Goal: Information Seeking & Learning: Find specific fact

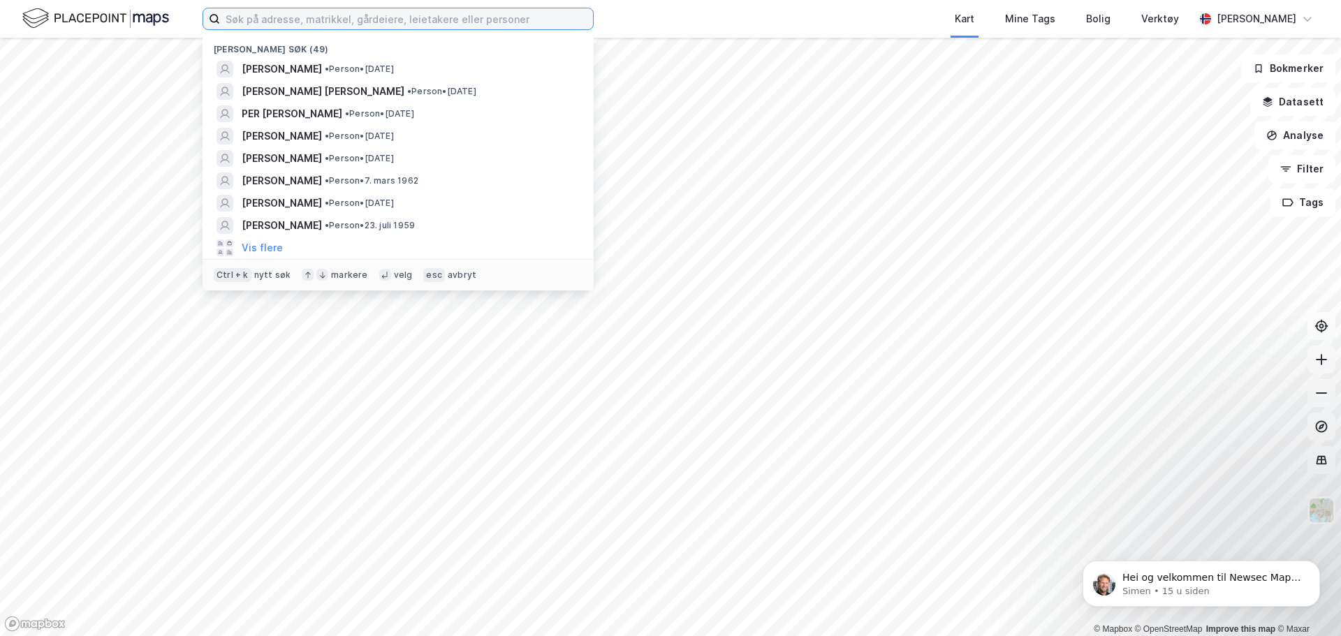
click at [274, 20] on input at bounding box center [406, 18] width 373 height 21
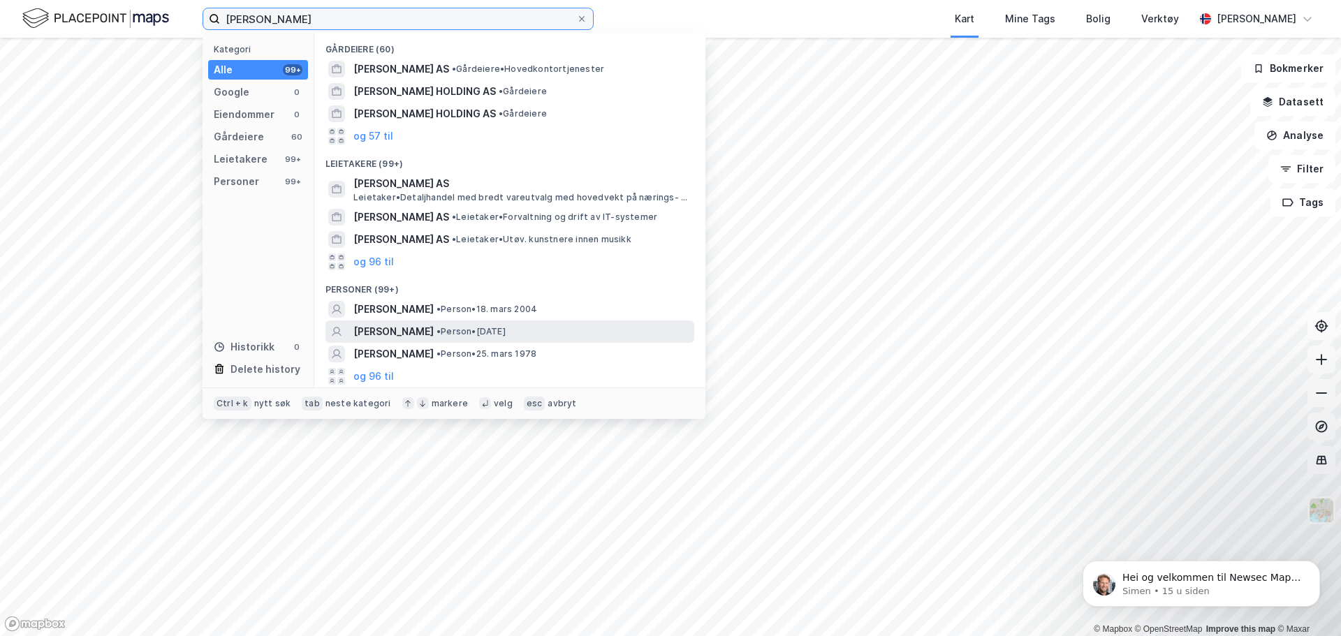
type input "[PERSON_NAME]"
click at [426, 329] on span "[PERSON_NAME]" at bounding box center [393, 331] width 80 height 17
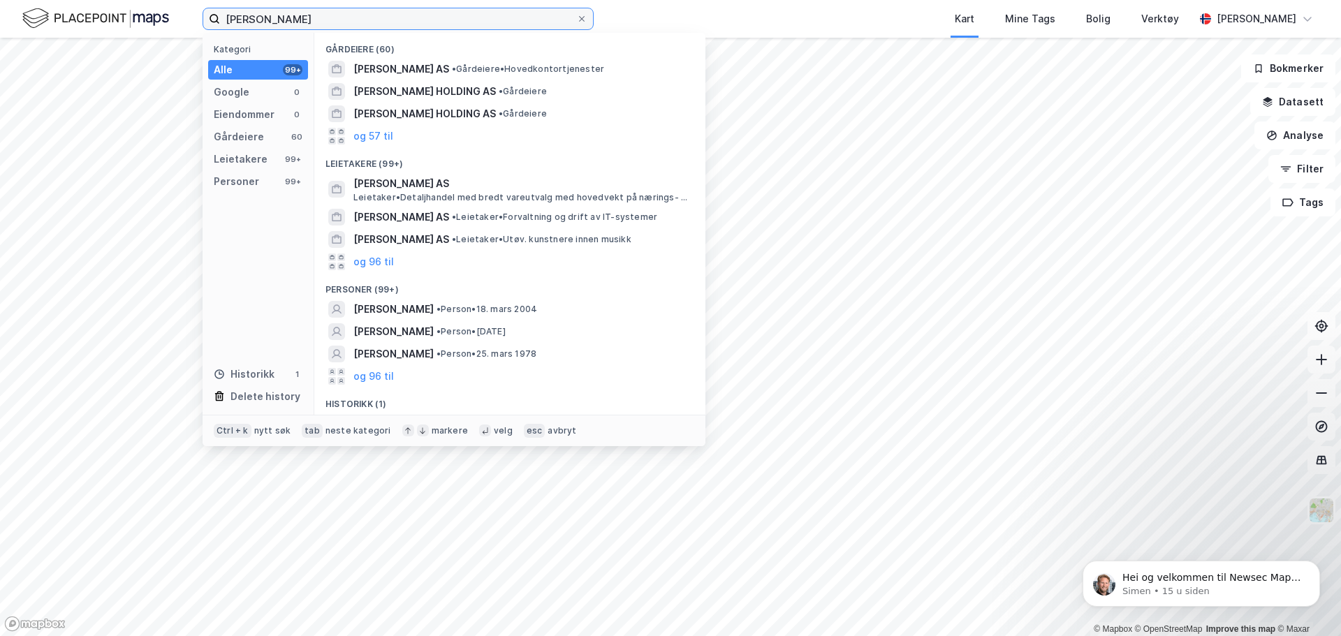
click at [327, 8] on input "[PERSON_NAME]" at bounding box center [398, 18] width 356 height 21
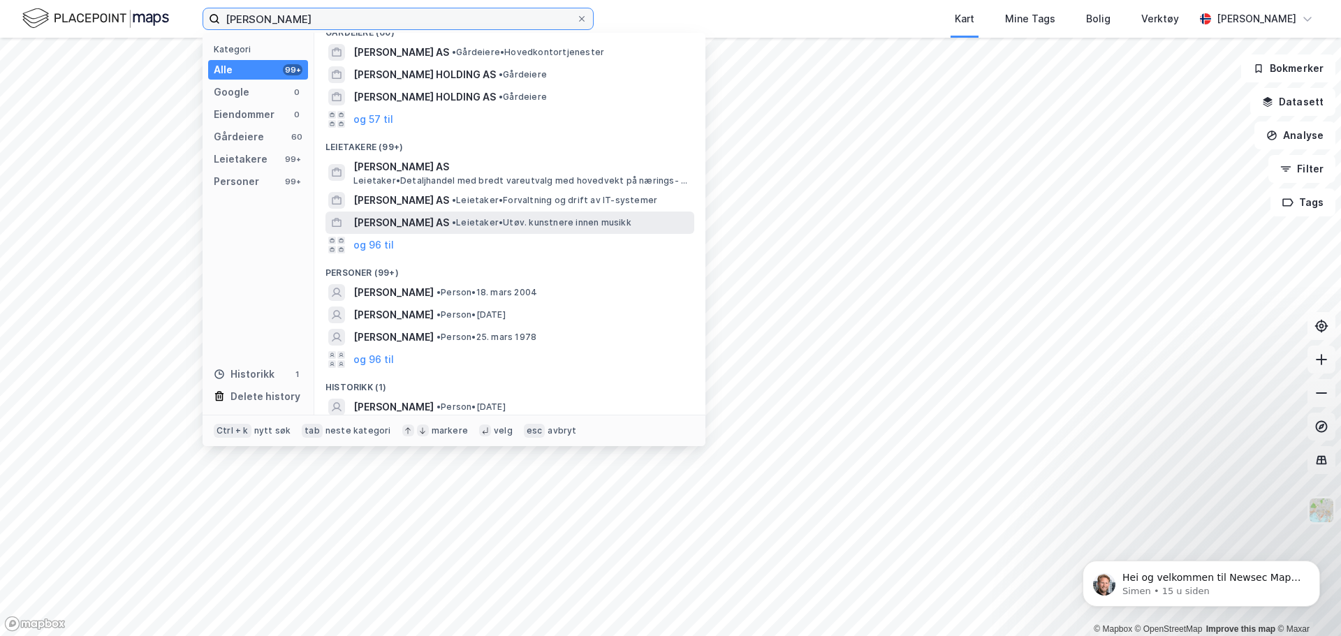
scroll to position [20, 0]
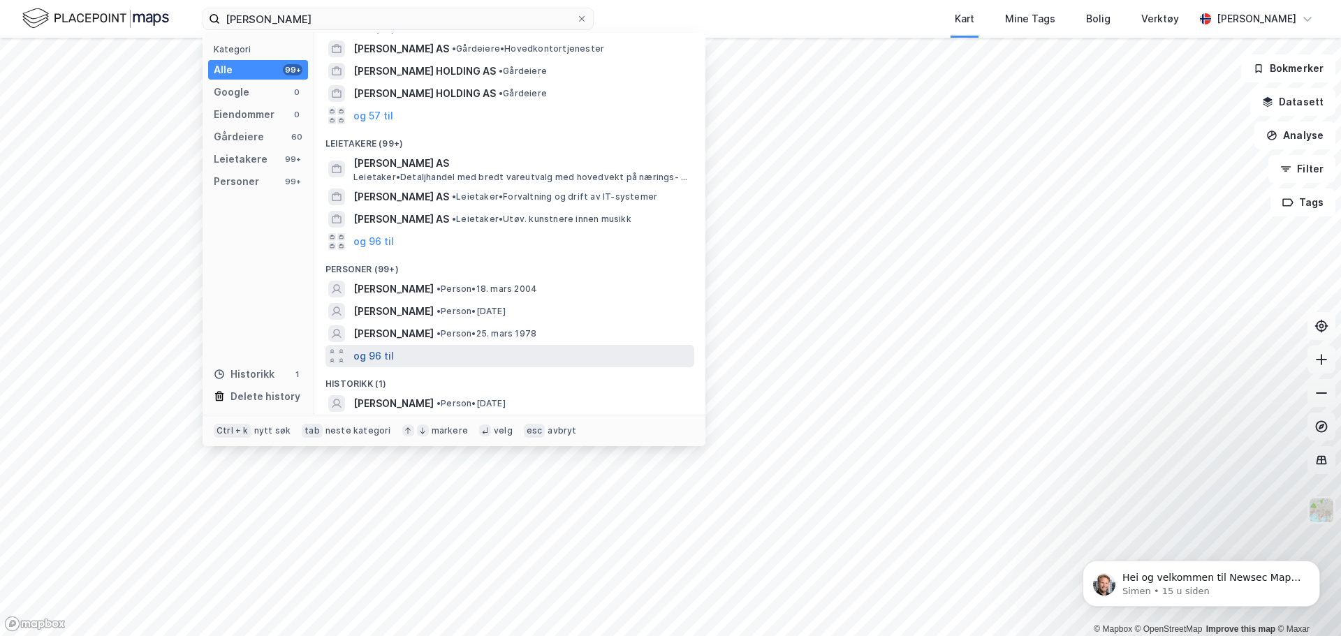
click at [379, 357] on button "og 96 til" at bounding box center [373, 356] width 40 height 17
click at [434, 376] on span "[PERSON_NAME]" at bounding box center [393, 378] width 80 height 17
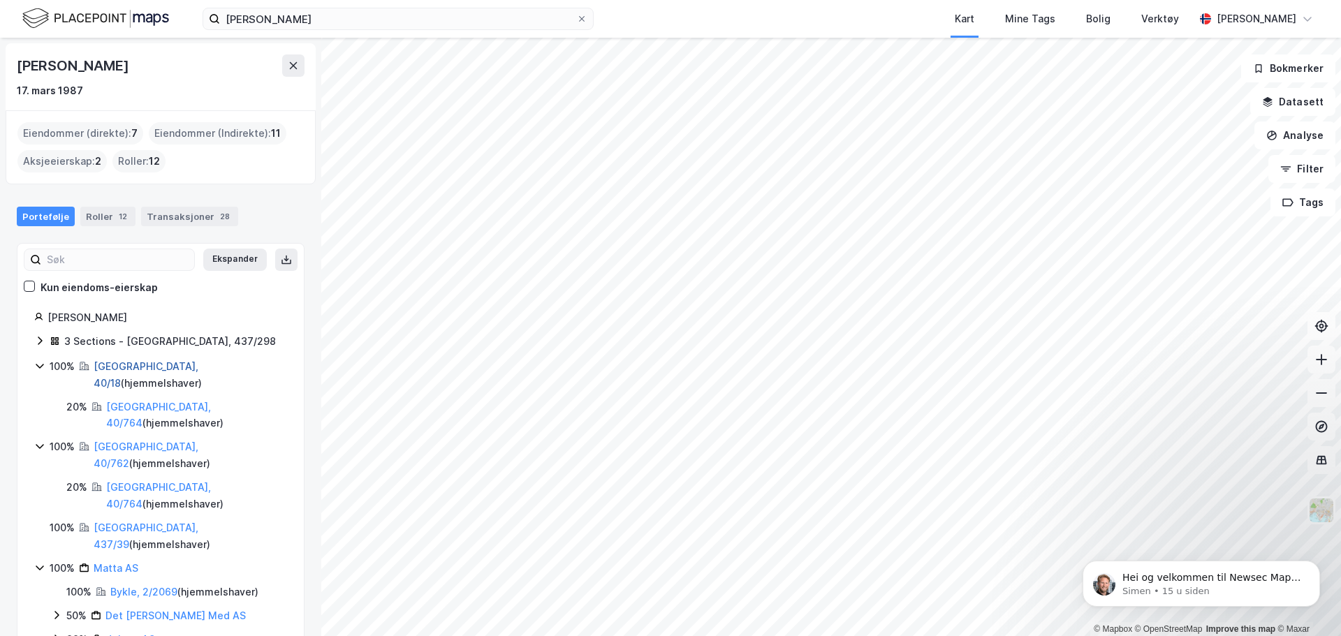
click at [141, 362] on link "[GEOGRAPHIC_DATA], 40/18" at bounding box center [146, 374] width 105 height 29
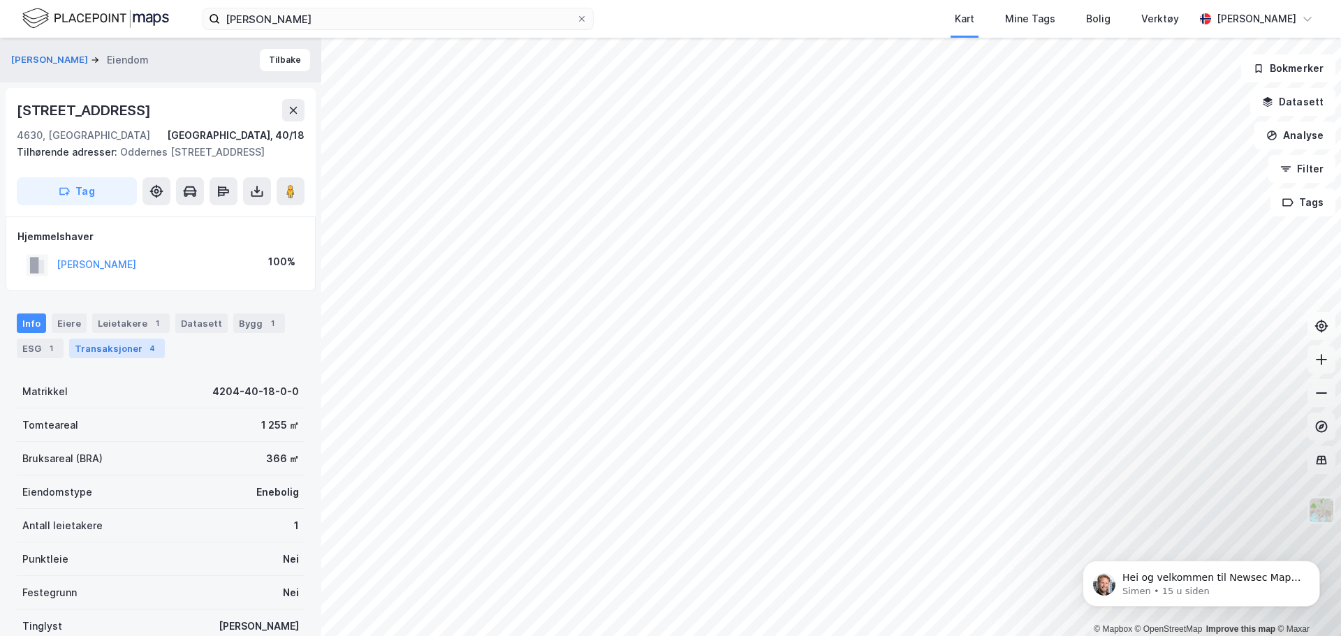
click at [128, 358] on div "Transaksjoner 4" at bounding box center [117, 349] width 96 height 20
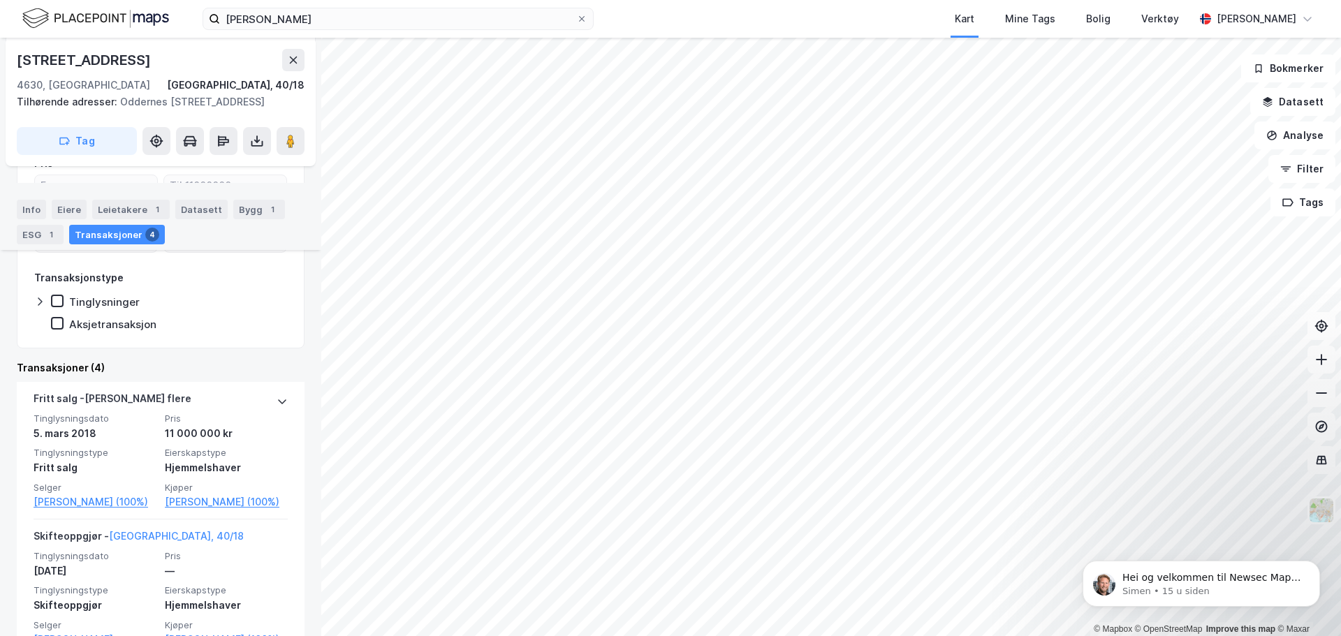
scroll to position [136, 0]
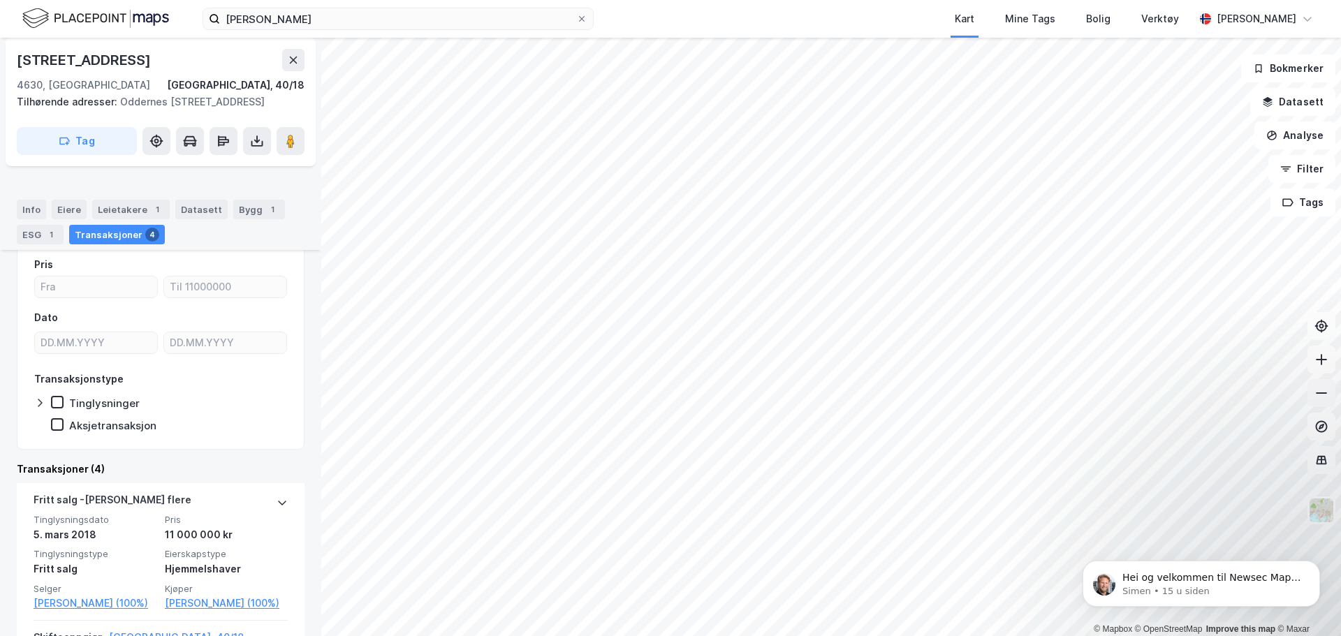
click at [1323, 397] on icon at bounding box center [1321, 393] width 14 height 14
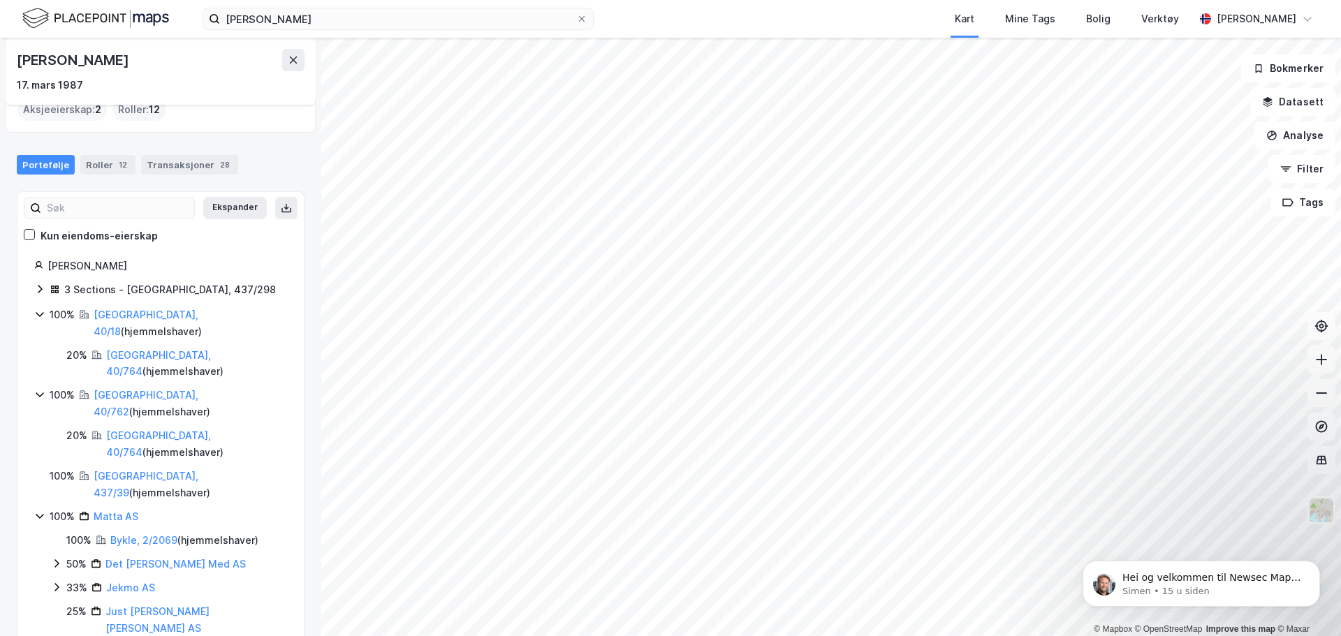
scroll to position [57, 0]
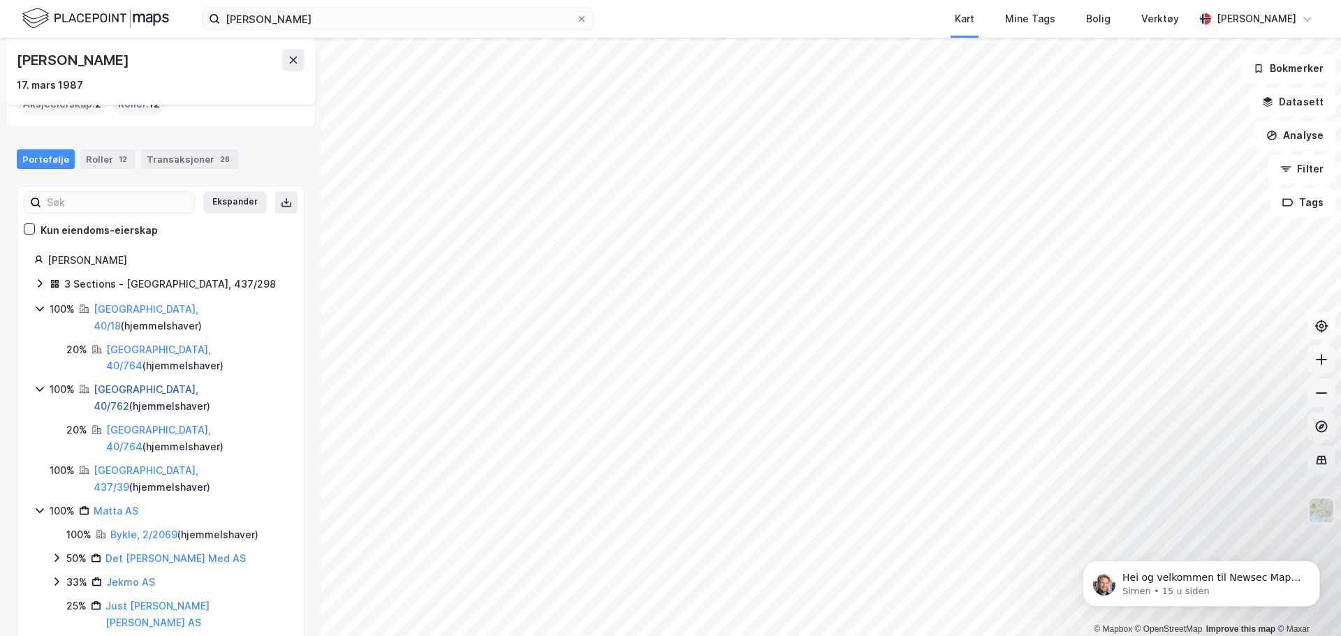
click at [137, 383] on link "[GEOGRAPHIC_DATA], 40/762" at bounding box center [146, 397] width 105 height 29
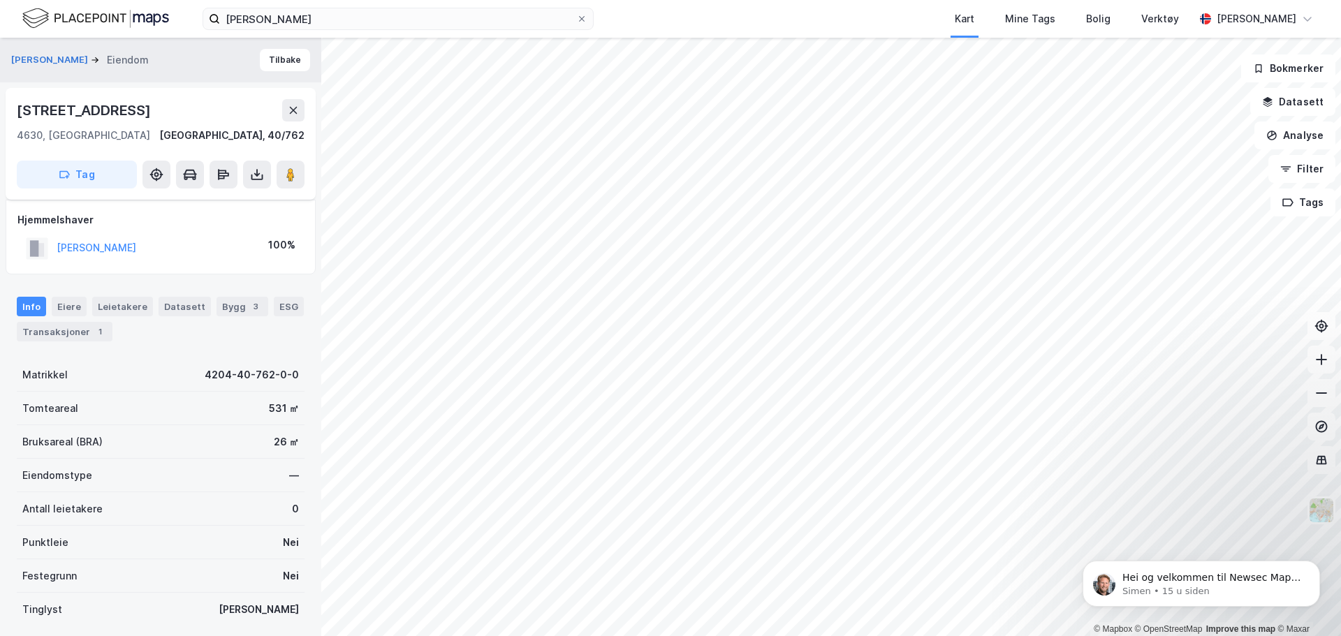
scroll to position [97, 0]
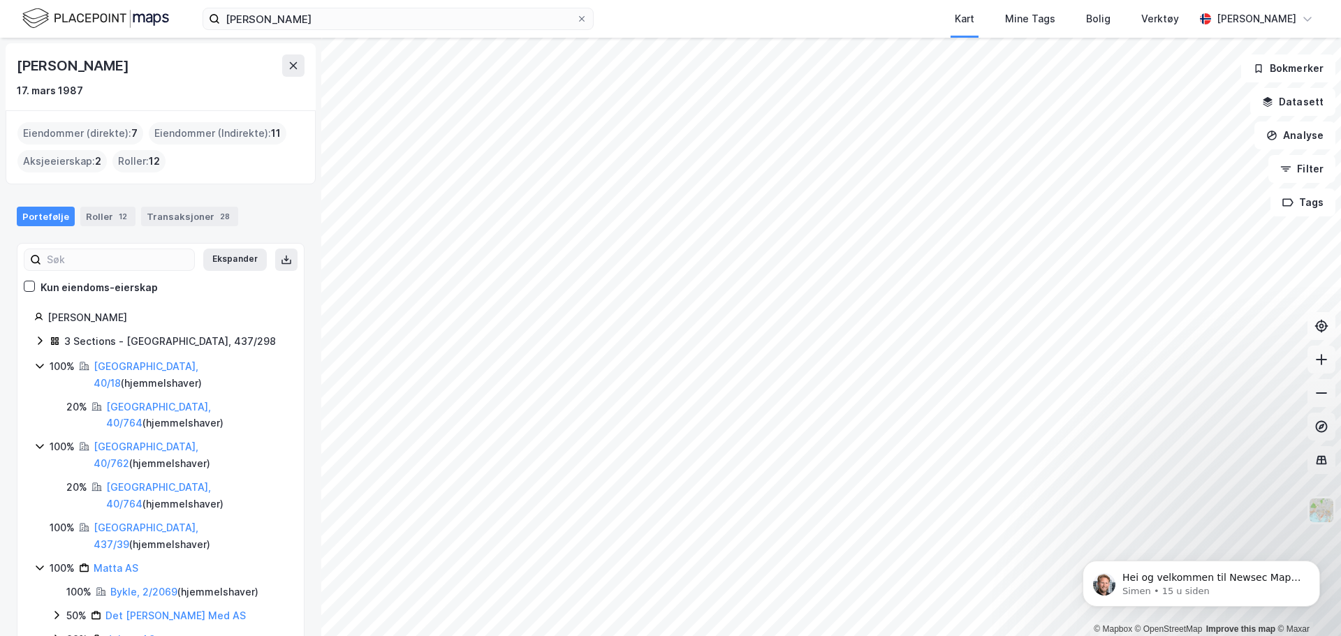
scroll to position [71, 0]
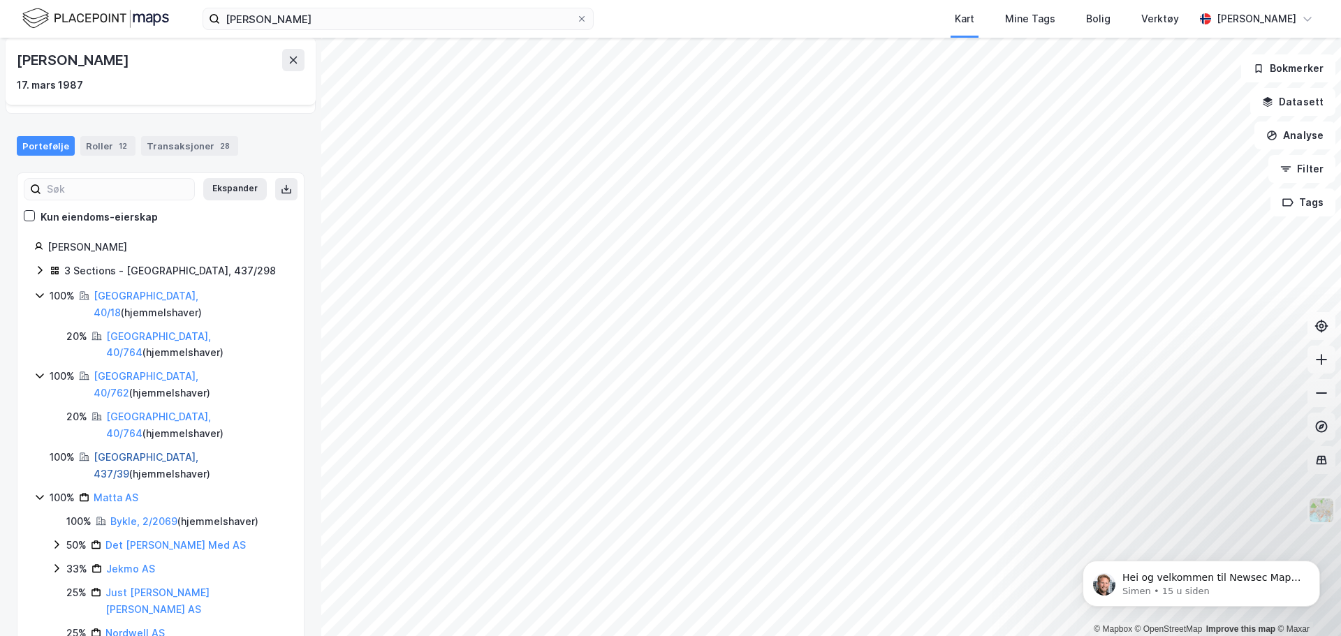
click at [128, 451] on link "[GEOGRAPHIC_DATA], 437/39" at bounding box center [146, 465] width 105 height 29
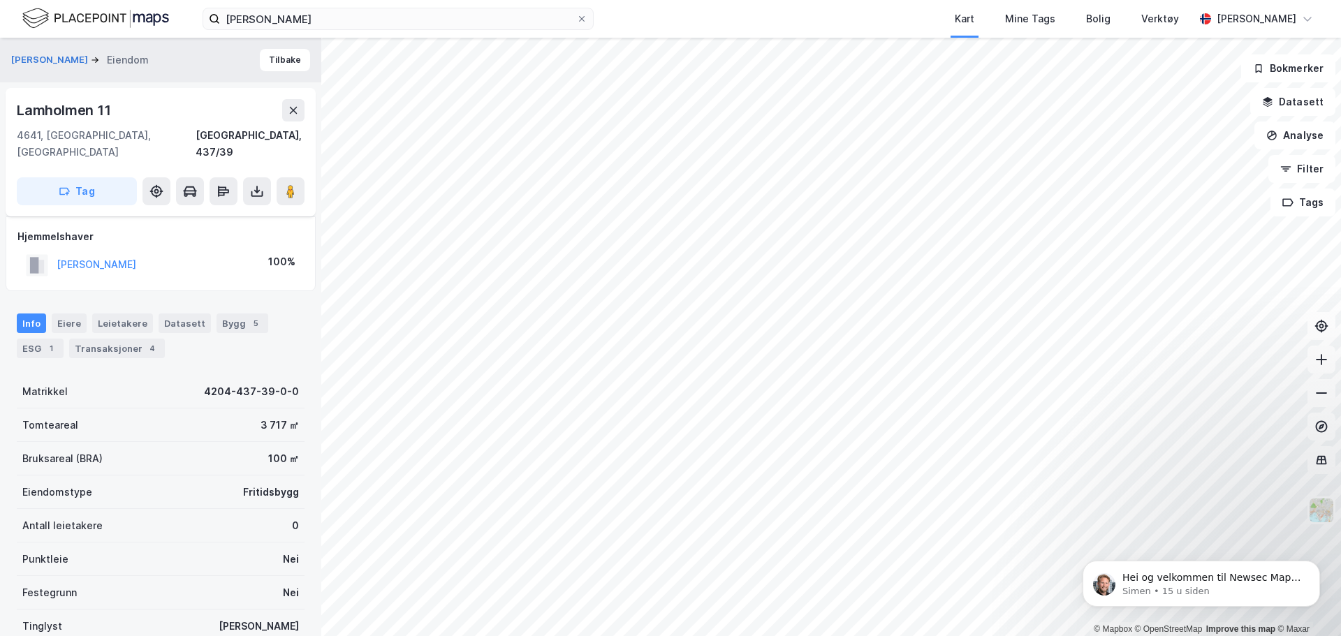
scroll to position [97, 0]
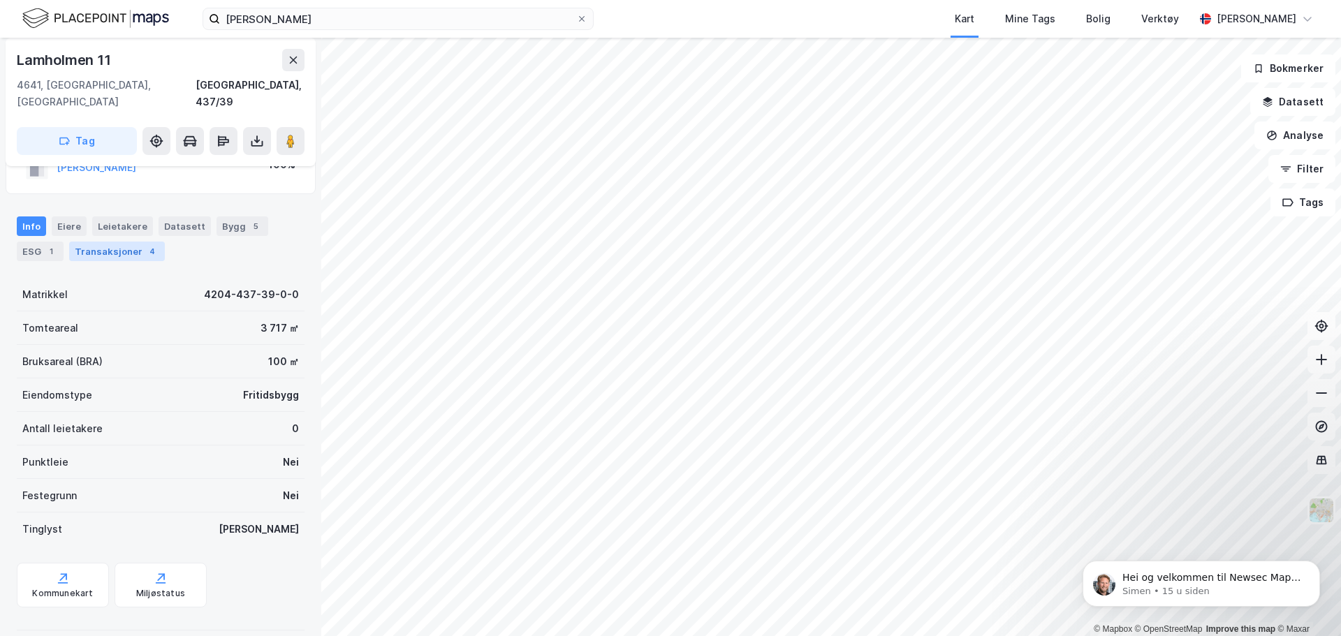
click at [119, 242] on div "Transaksjoner 4" at bounding box center [117, 252] width 96 height 20
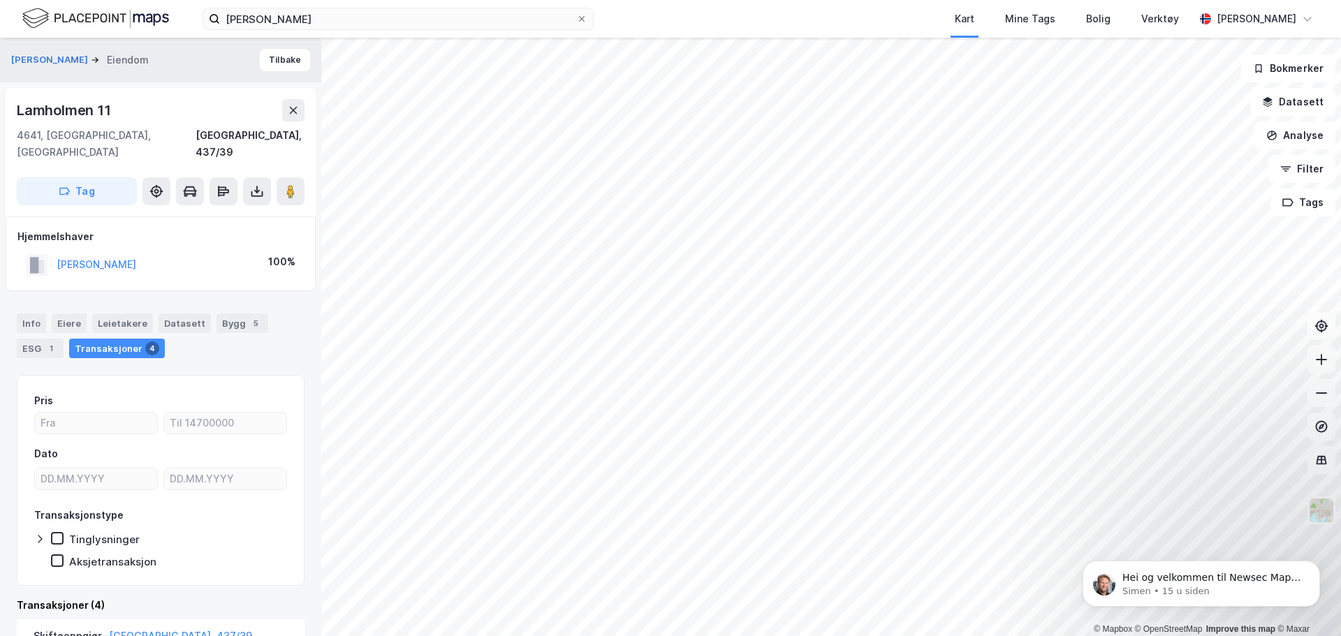
click at [110, 339] on div "Transaksjoner 4" at bounding box center [117, 349] width 96 height 20
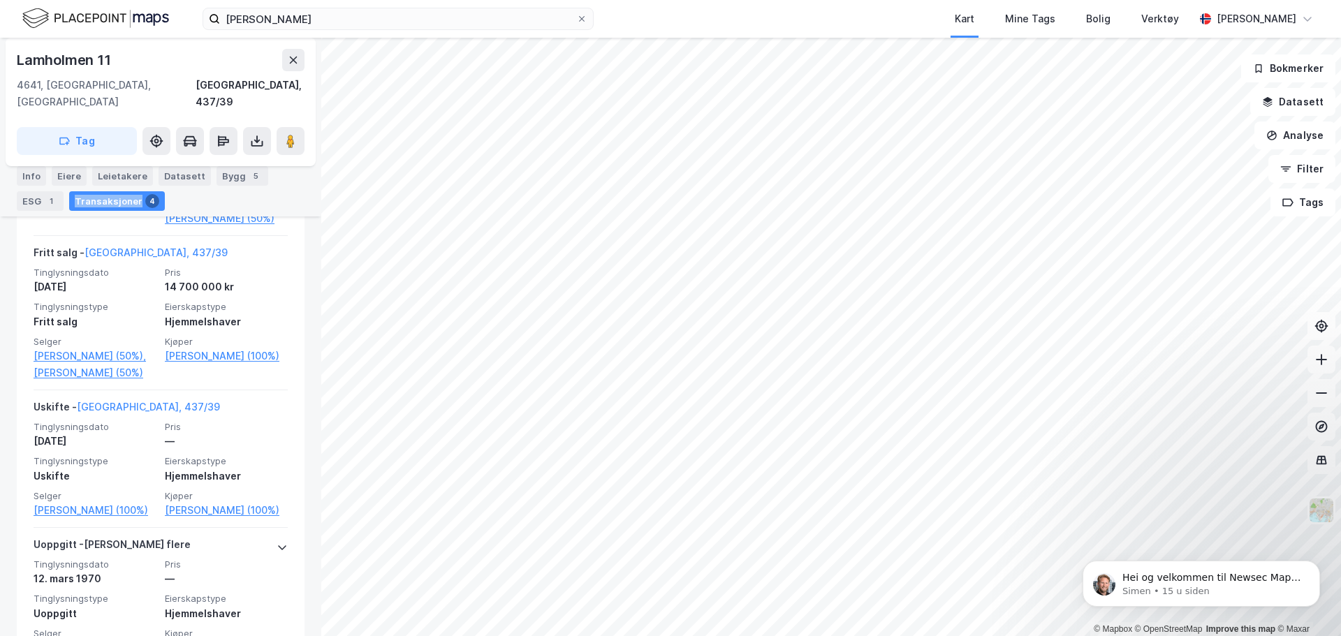
scroll to position [538, 0]
click at [1320, 402] on button at bounding box center [1321, 393] width 28 height 28
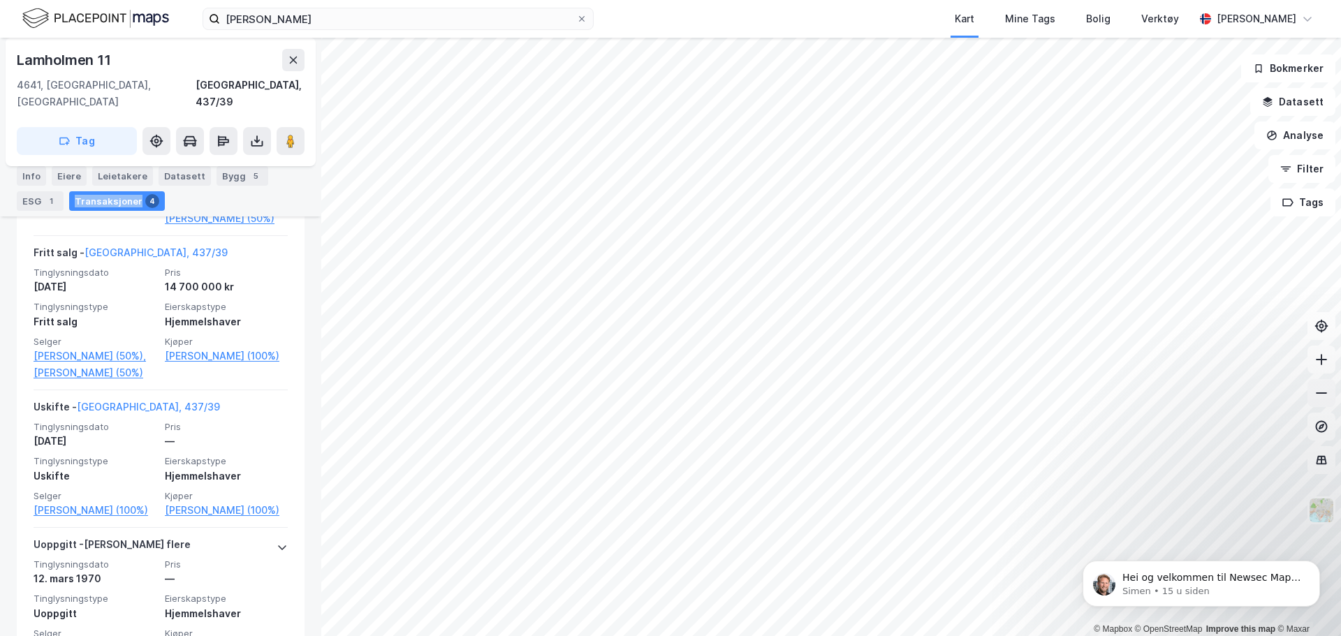
click at [1320, 402] on button at bounding box center [1321, 393] width 28 height 28
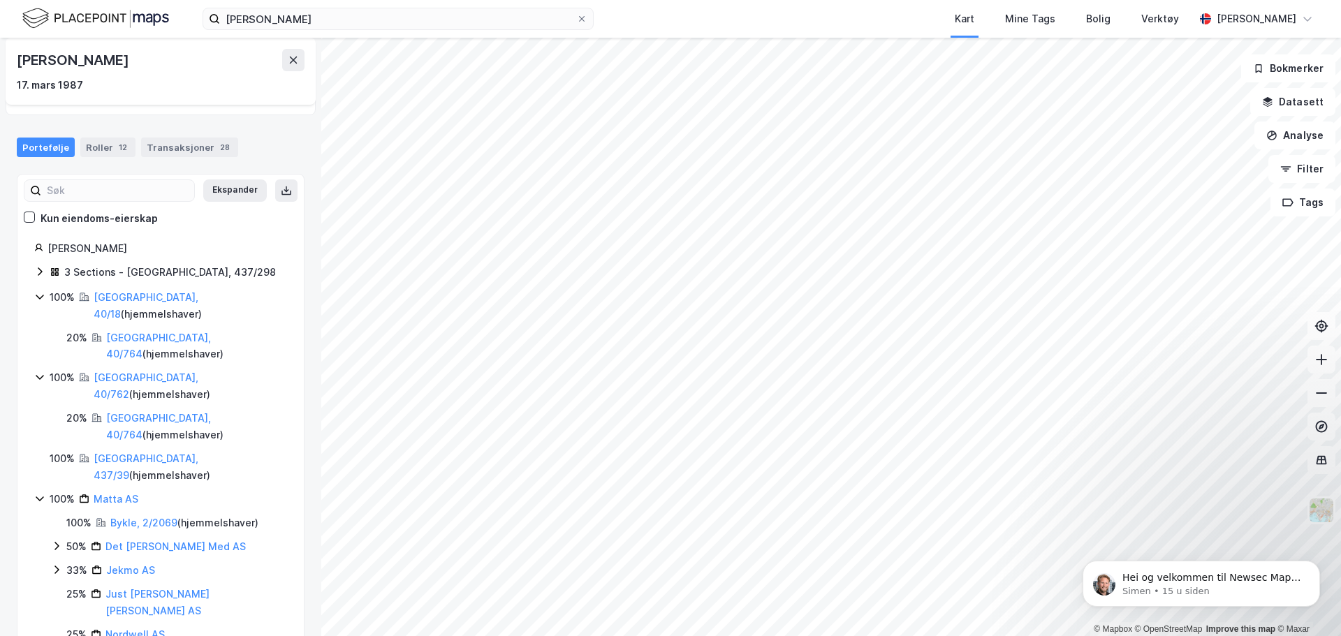
scroll to position [53, 0]
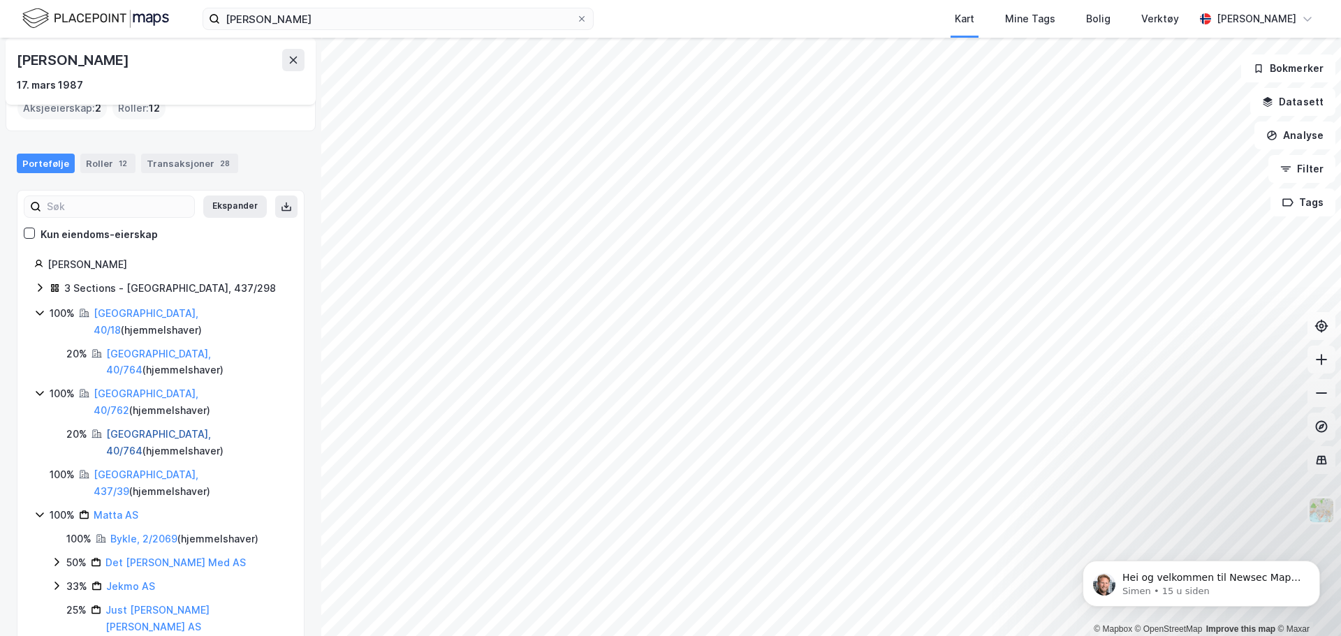
click at [154, 428] on link "[GEOGRAPHIC_DATA], 40/764" at bounding box center [158, 442] width 105 height 29
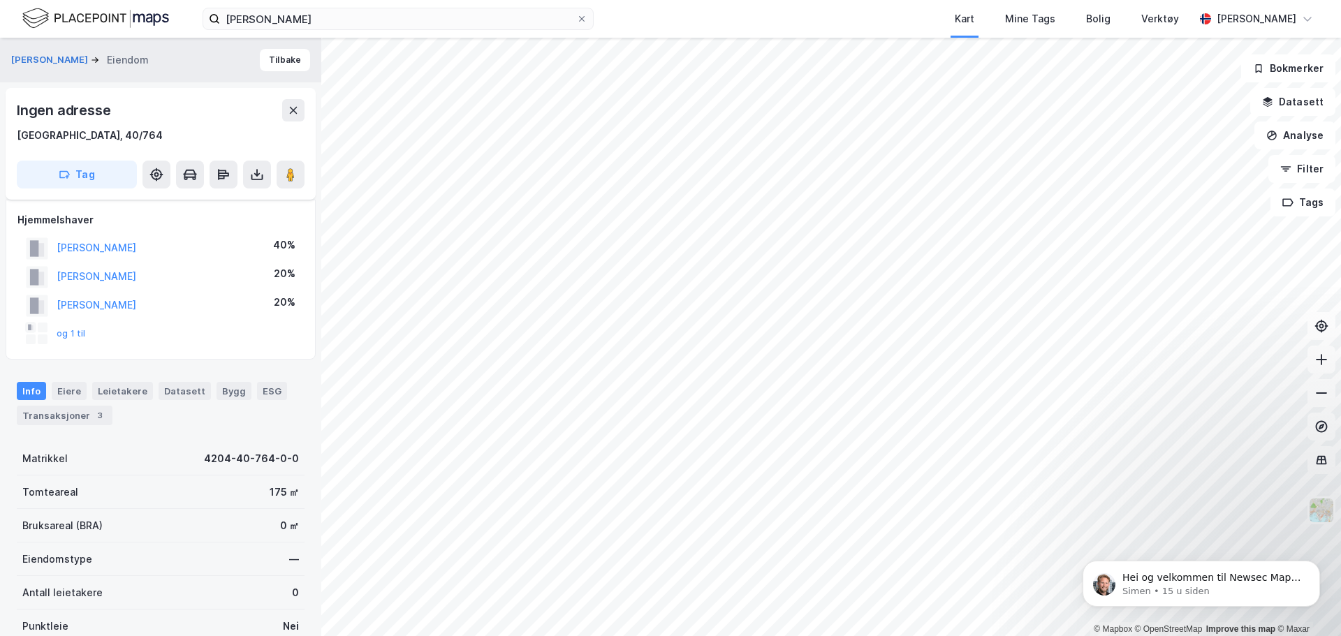
scroll to position [237, 0]
